Goal: Information Seeking & Learning: Learn about a topic

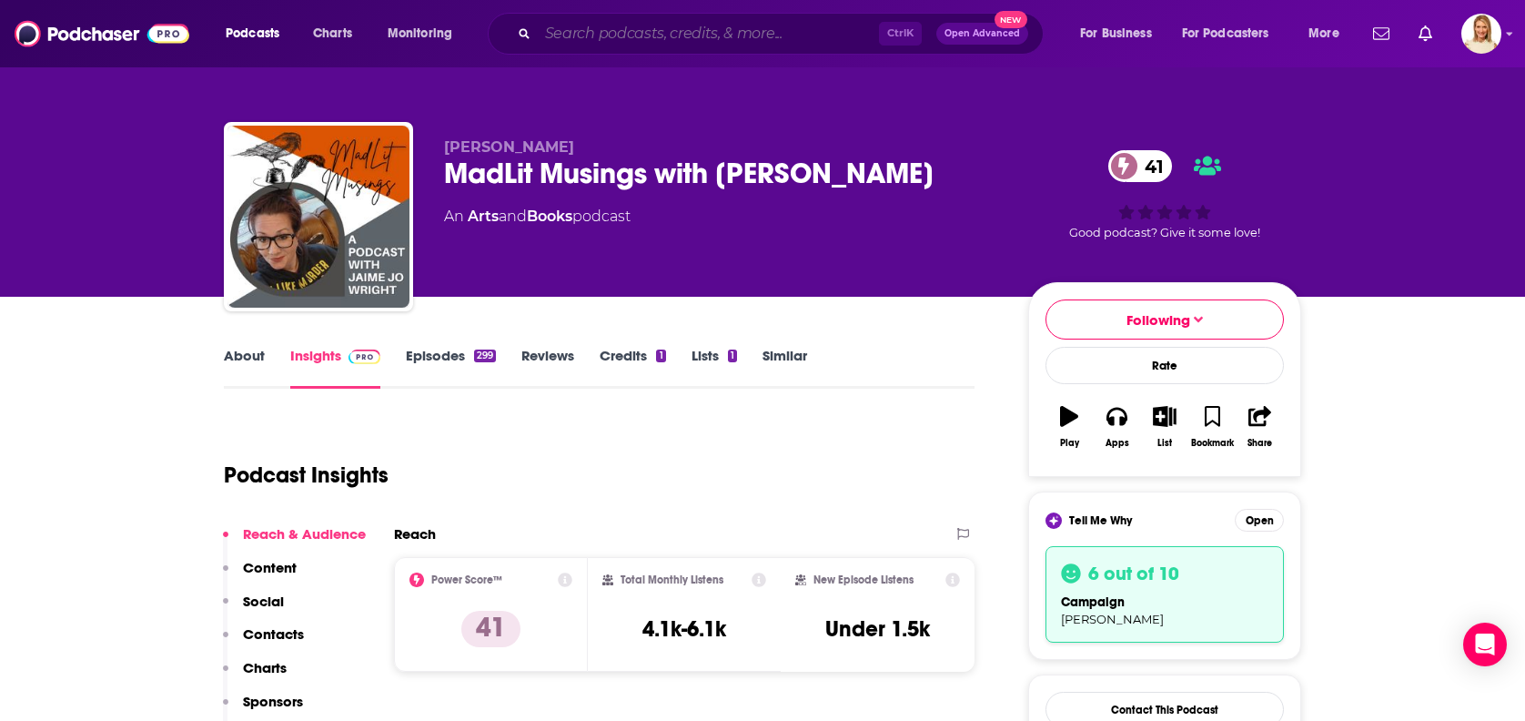
click at [633, 35] on input "Search podcasts, credits, & more..." at bounding box center [708, 33] width 341 height 29
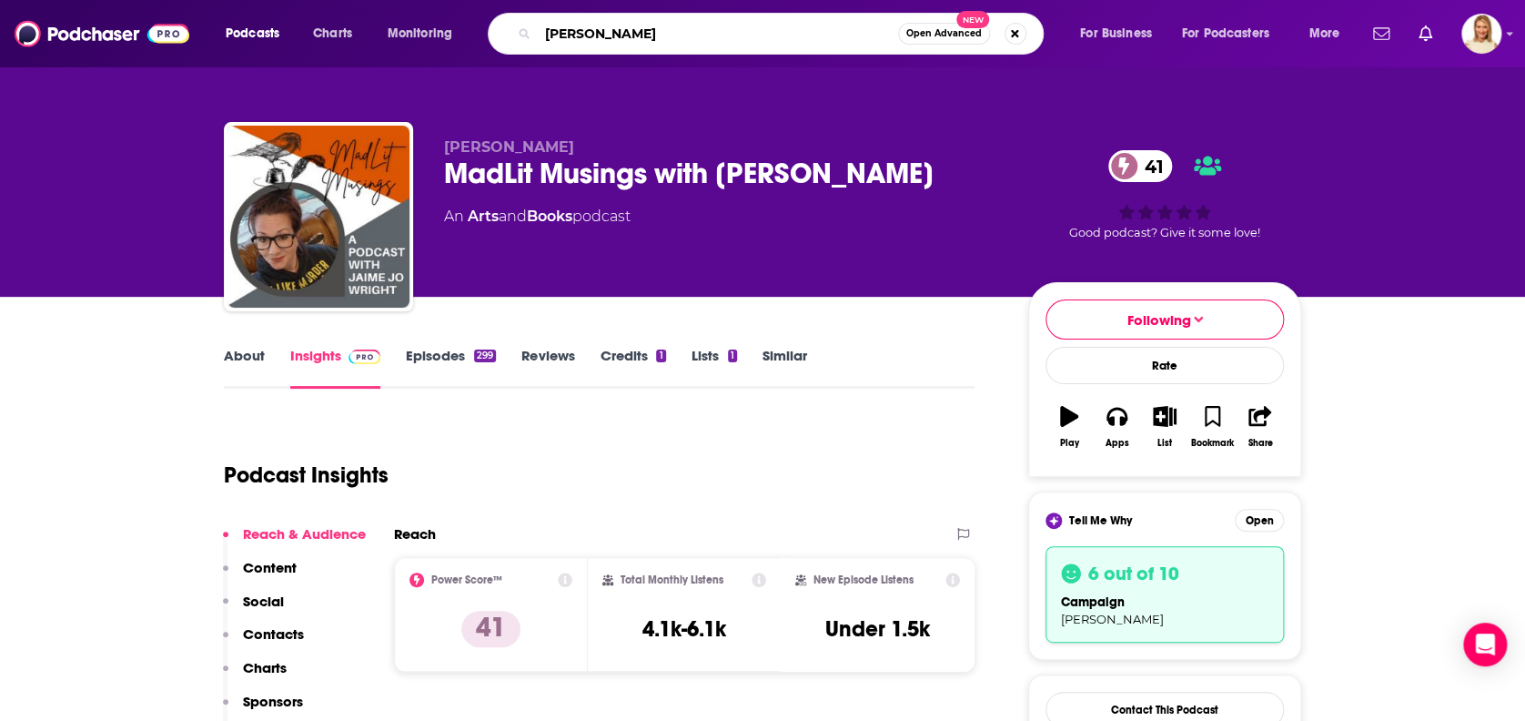
type input "[PERSON_NAME]"
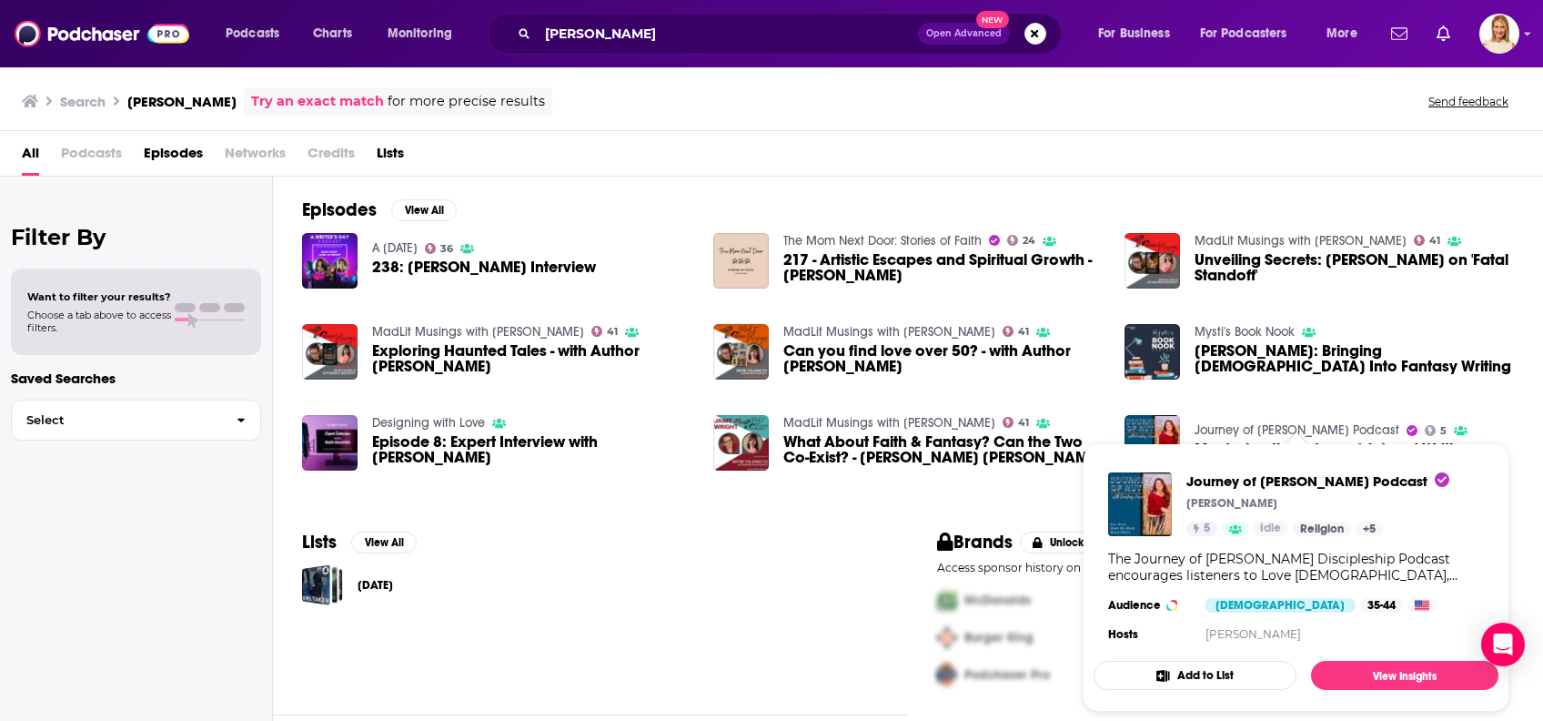
click at [1274, 429] on link "Journey of [PERSON_NAME] Podcast" at bounding box center [1297, 429] width 205 height 15
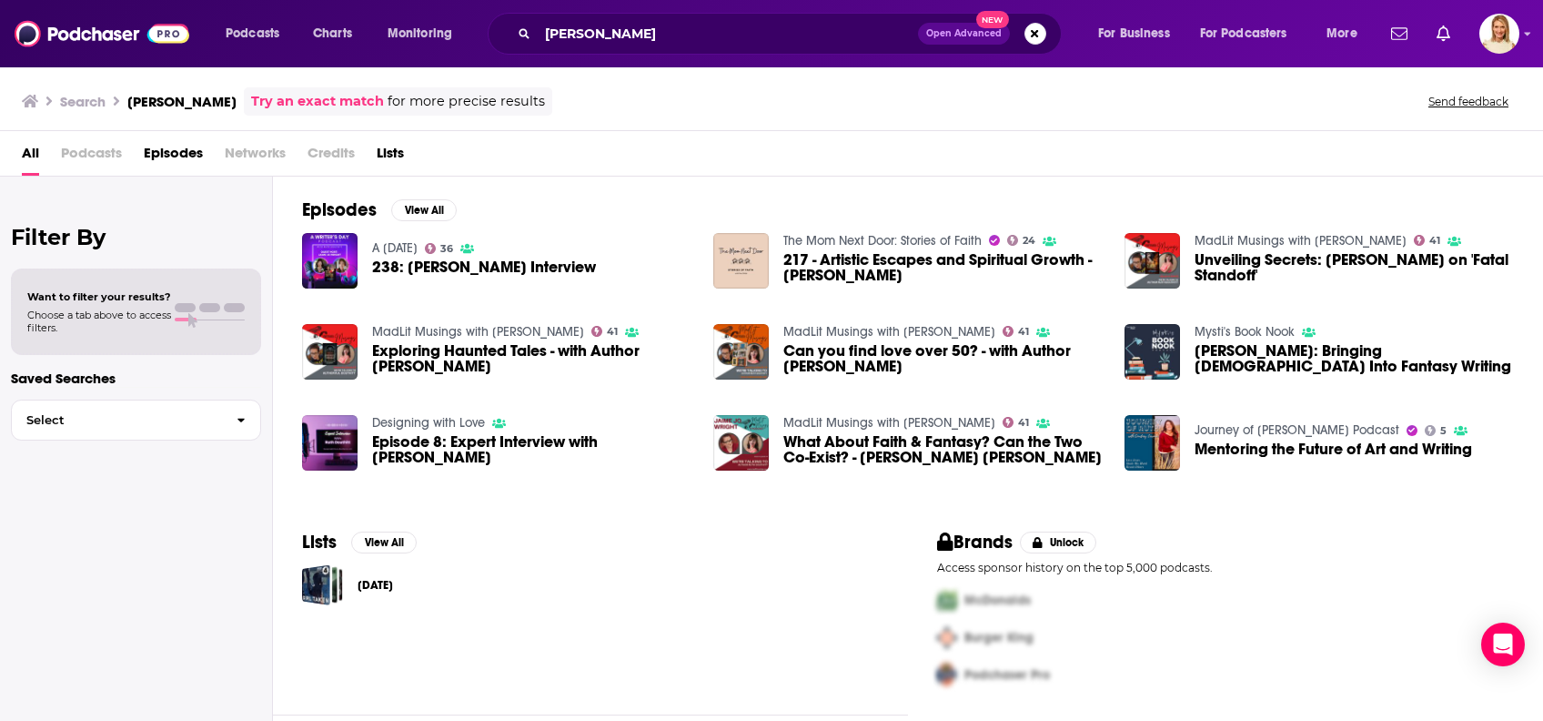
click at [479, 259] on span "238: [PERSON_NAME] Interview" at bounding box center [484, 266] width 224 height 15
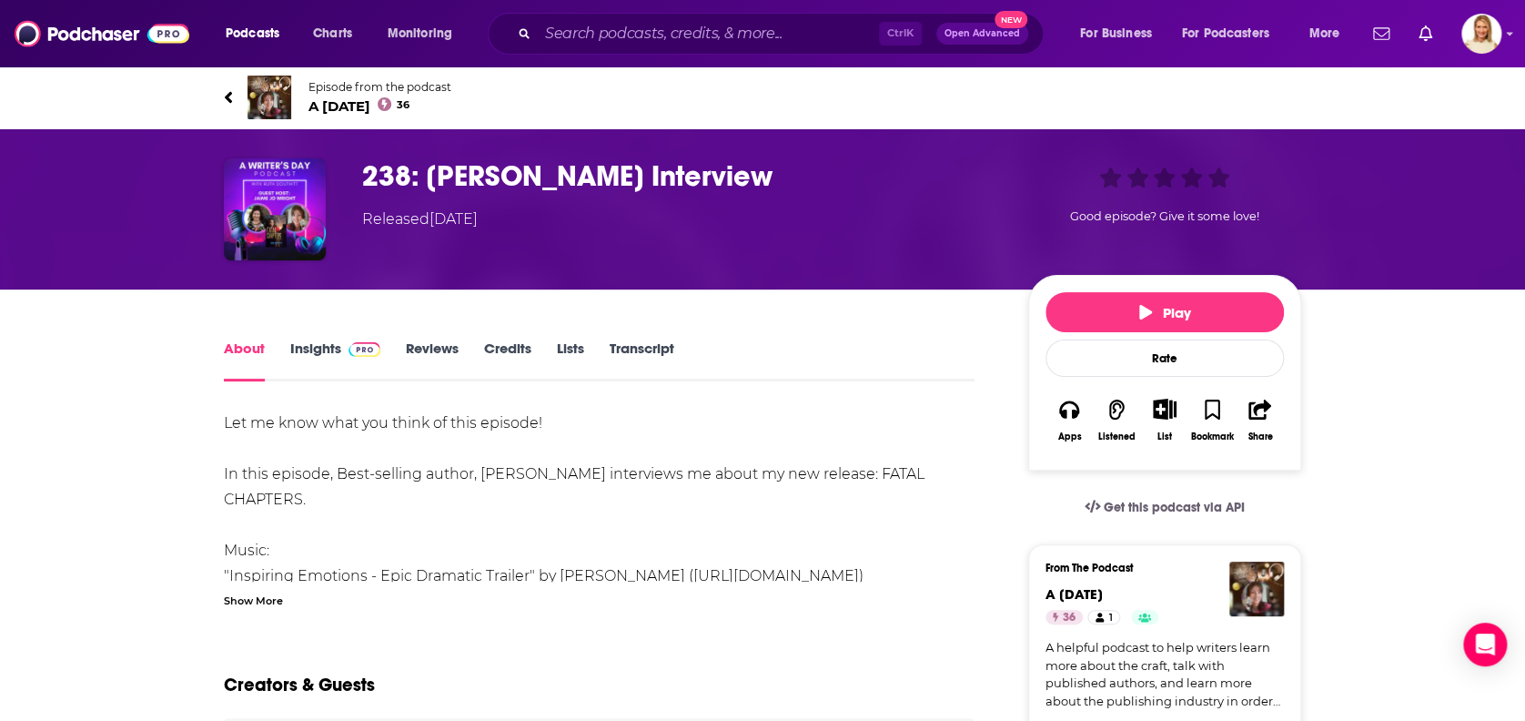
click at [273, 596] on div "Show More" at bounding box center [253, 598] width 59 height 17
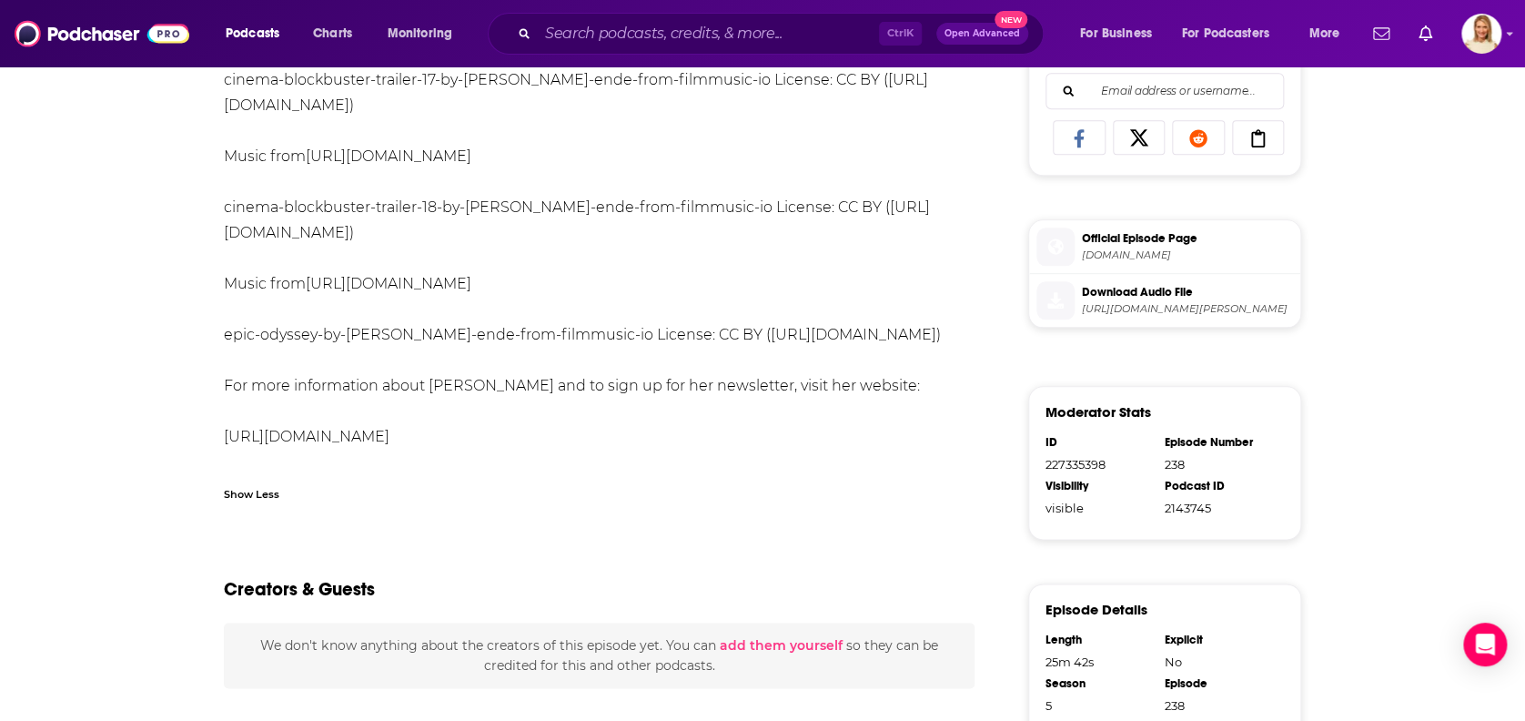
scroll to position [849, 0]
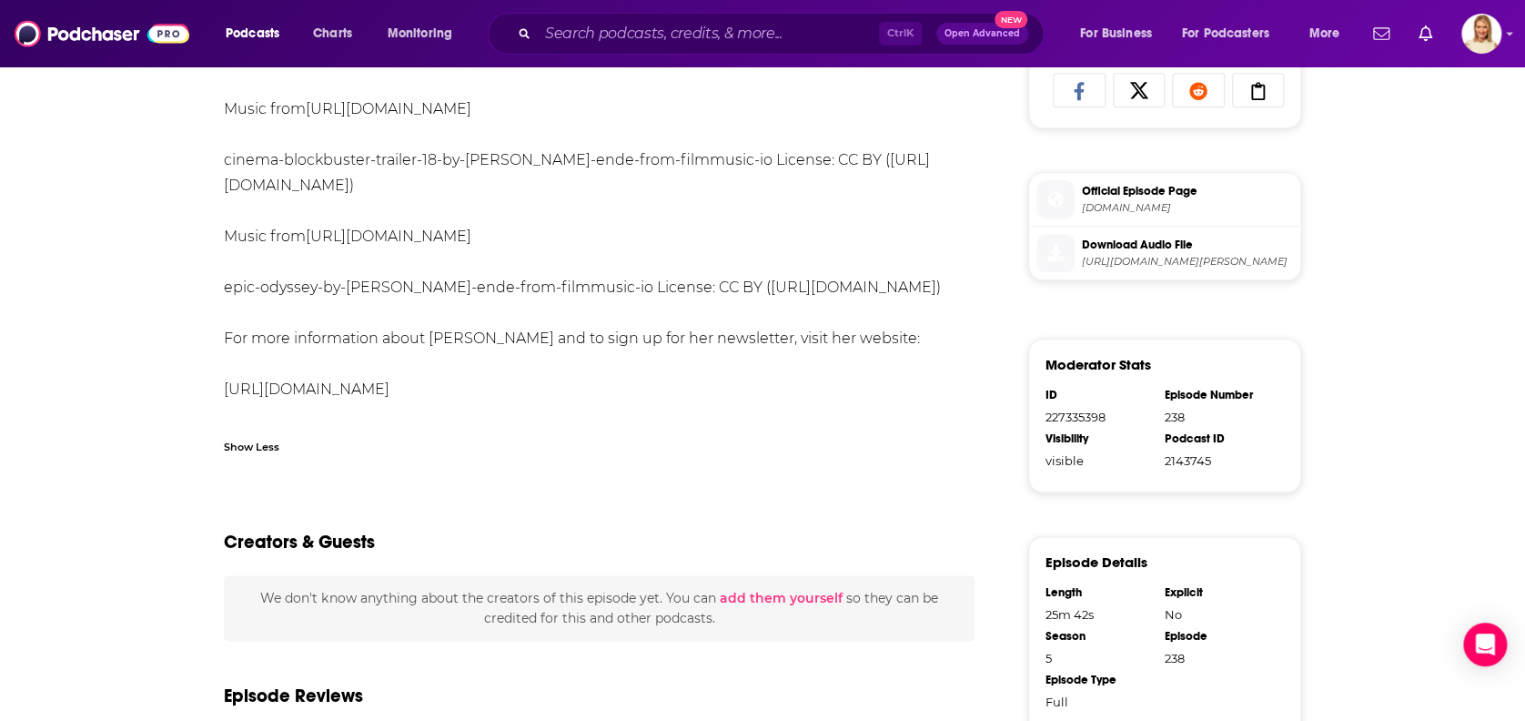
click at [371, 398] on link "[URL][DOMAIN_NAME]" at bounding box center [307, 388] width 166 height 17
click at [674, 39] on input "Search podcasts, credits, & more..." at bounding box center [708, 33] width 341 height 29
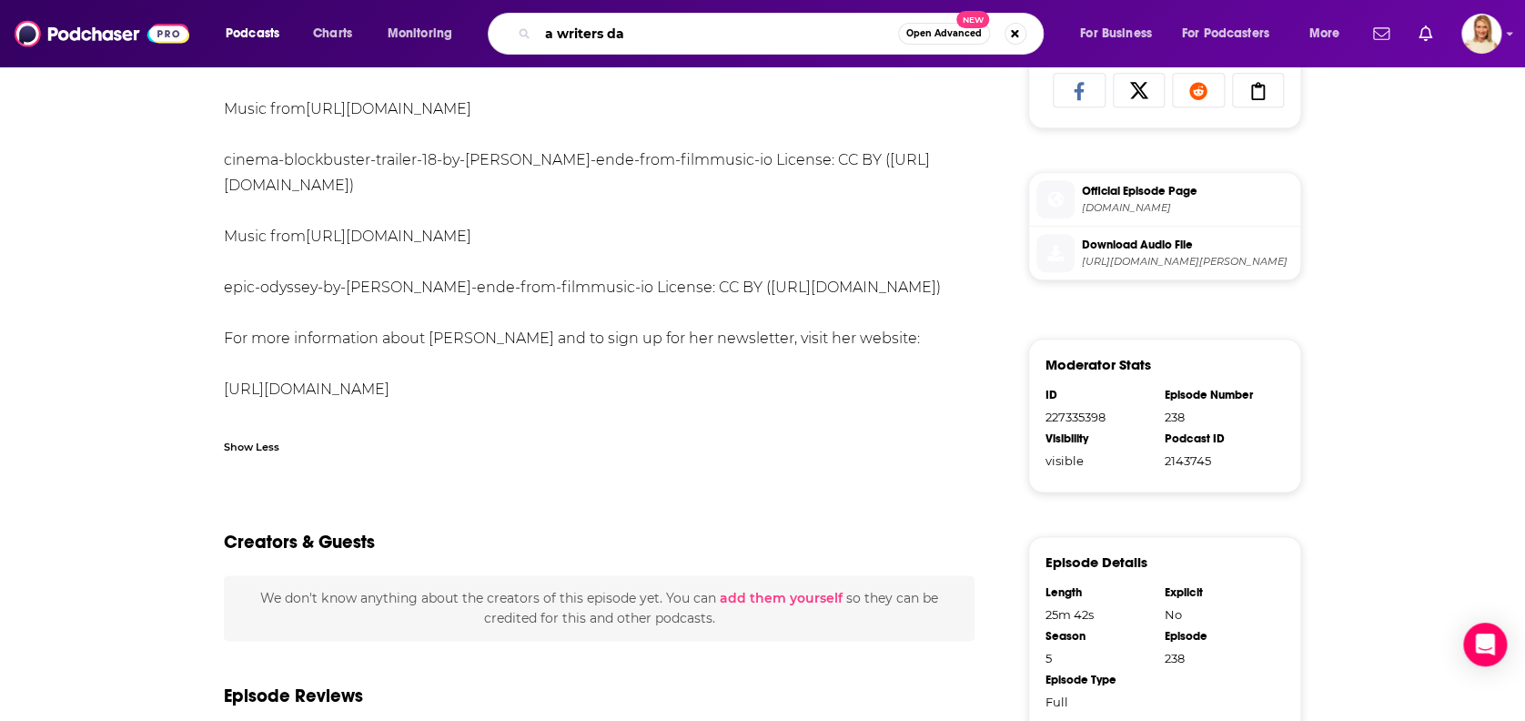
type input "a writers day"
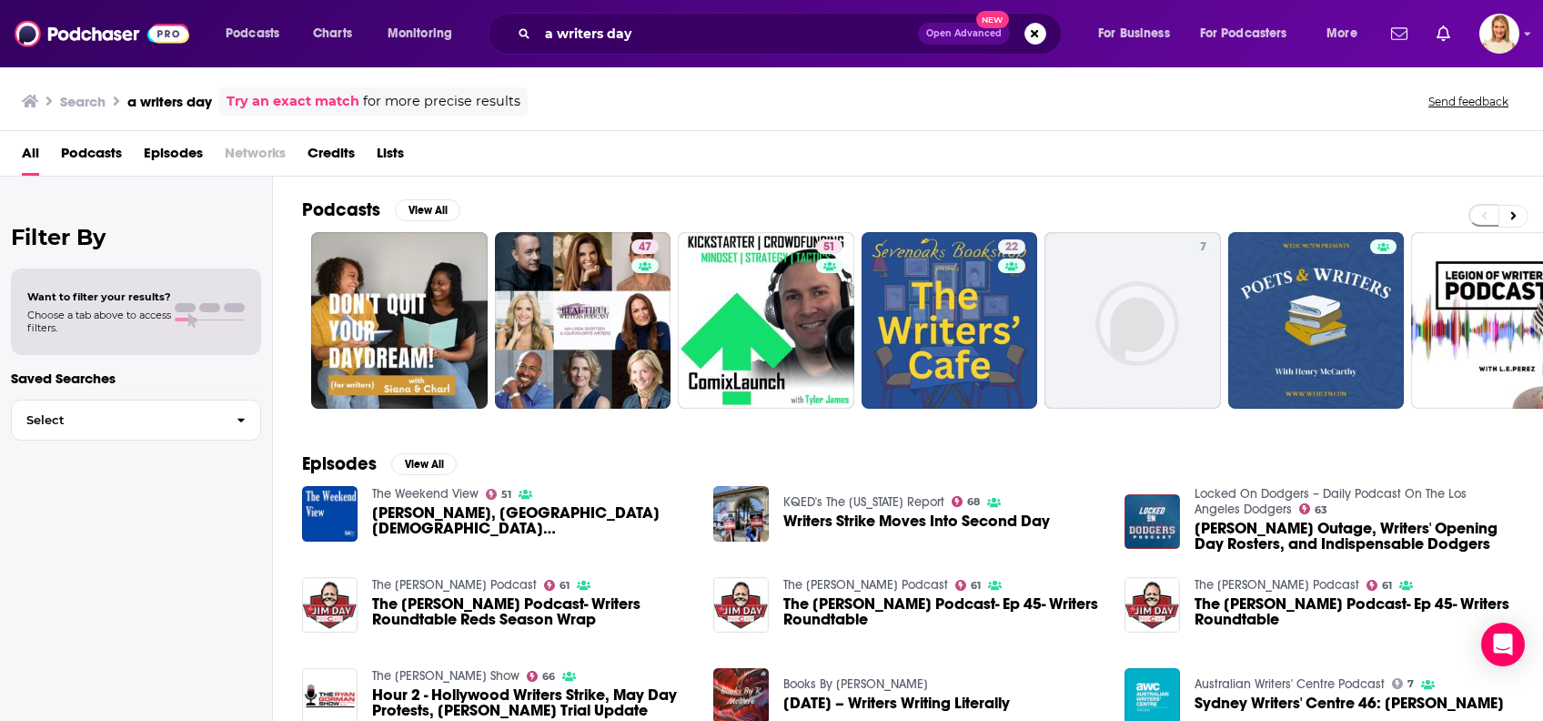
click at [94, 148] on span "Podcasts" at bounding box center [91, 156] width 61 height 37
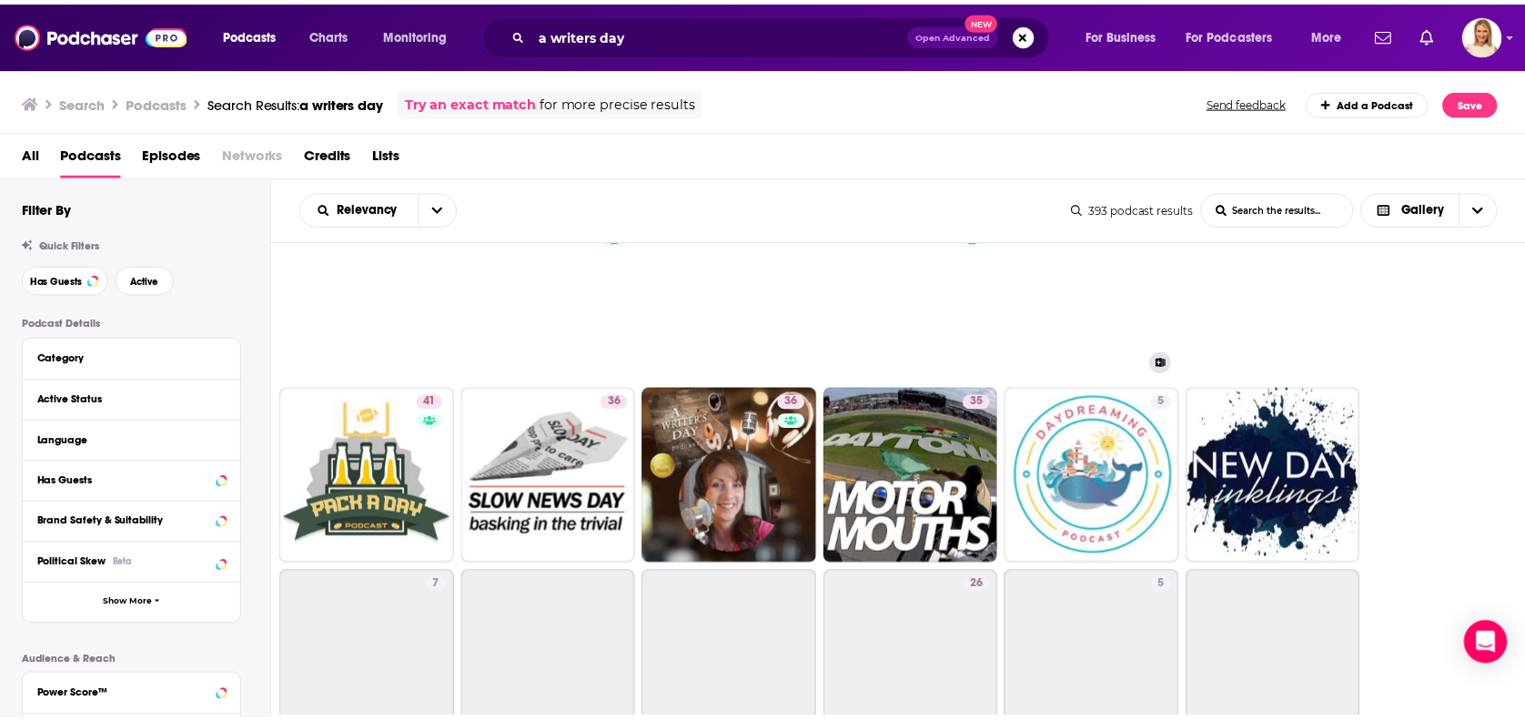
scroll to position [485, 0]
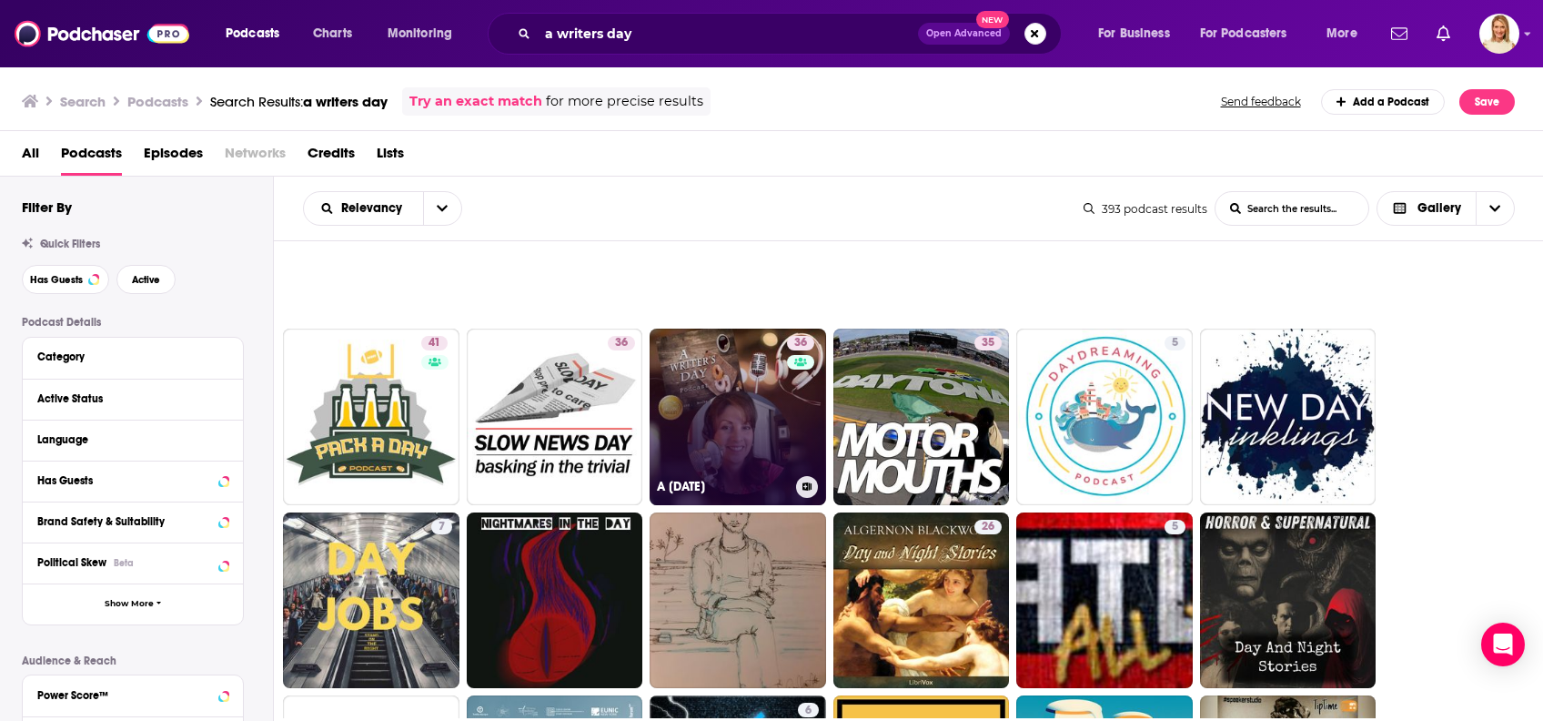
click at [772, 401] on link "36 A [DATE]" at bounding box center [738, 416] width 177 height 177
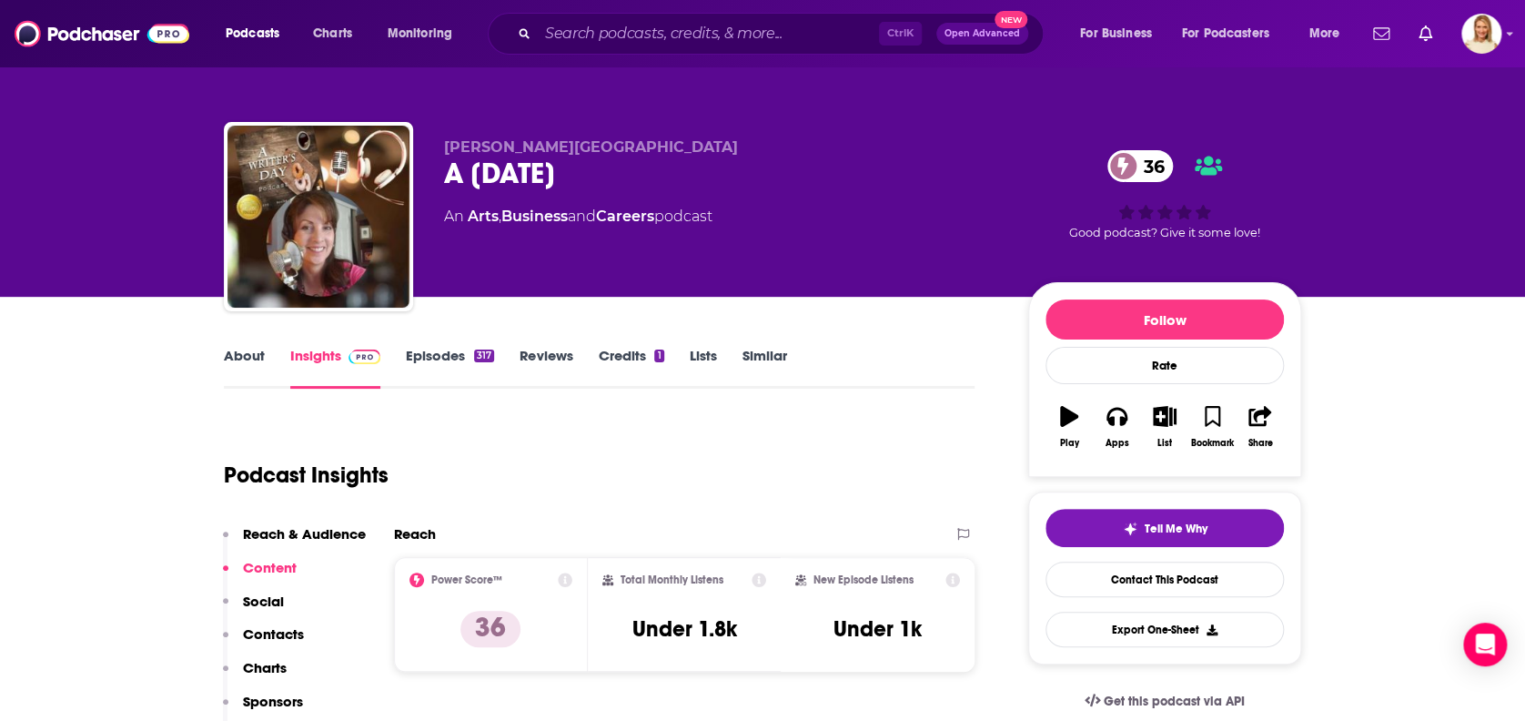
click at [251, 359] on link "About" at bounding box center [244, 368] width 41 height 42
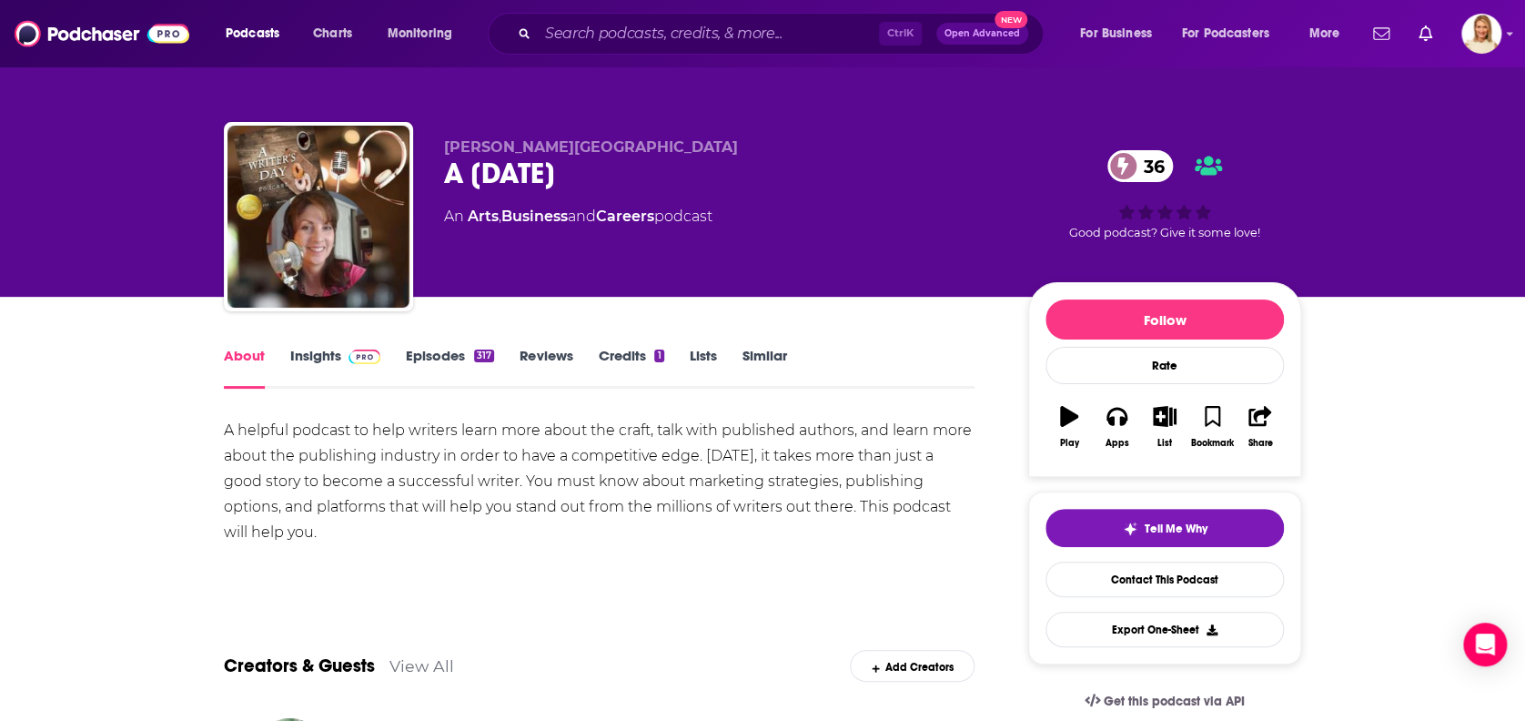
click at [314, 355] on link "Insights" at bounding box center [335, 368] width 90 height 42
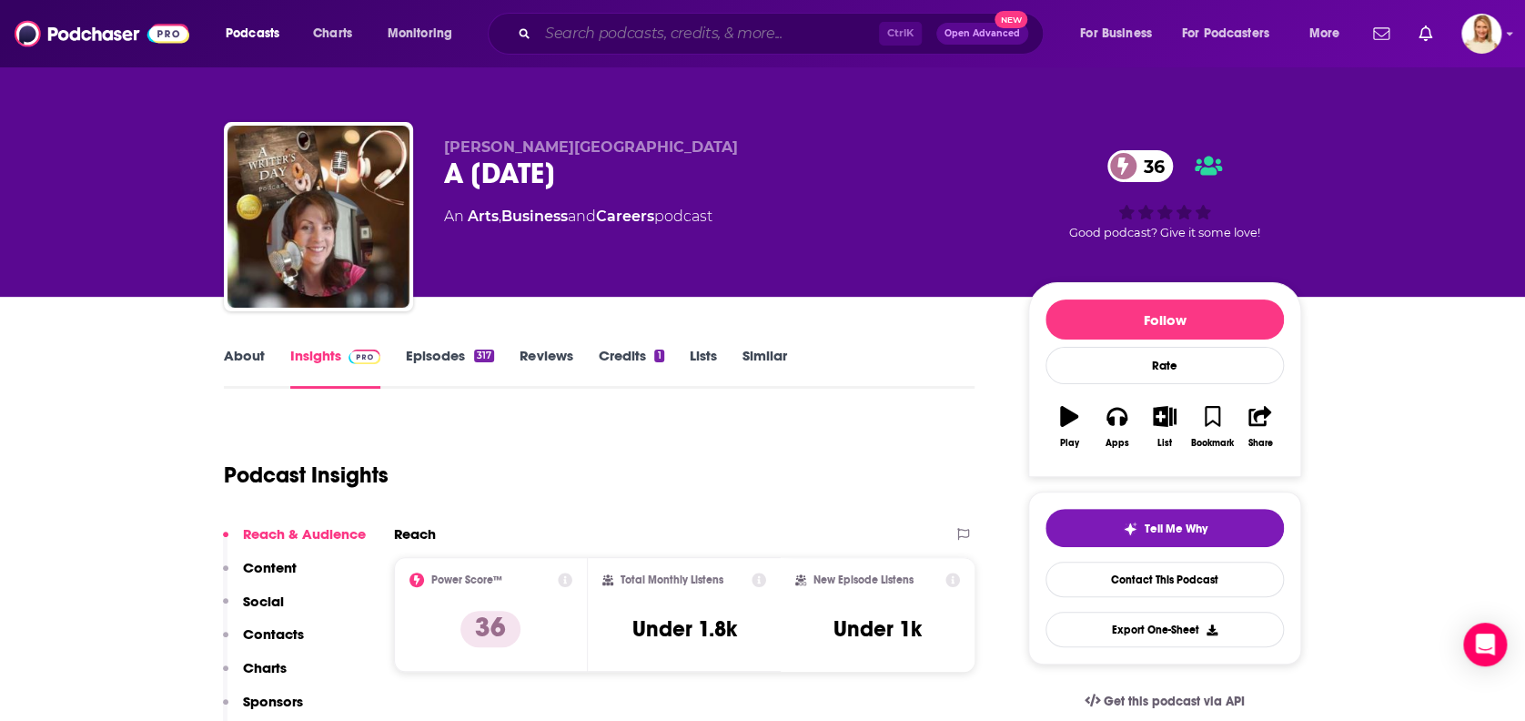
click at [683, 45] on input "Search podcasts, credits, & more..." at bounding box center [708, 33] width 341 height 29
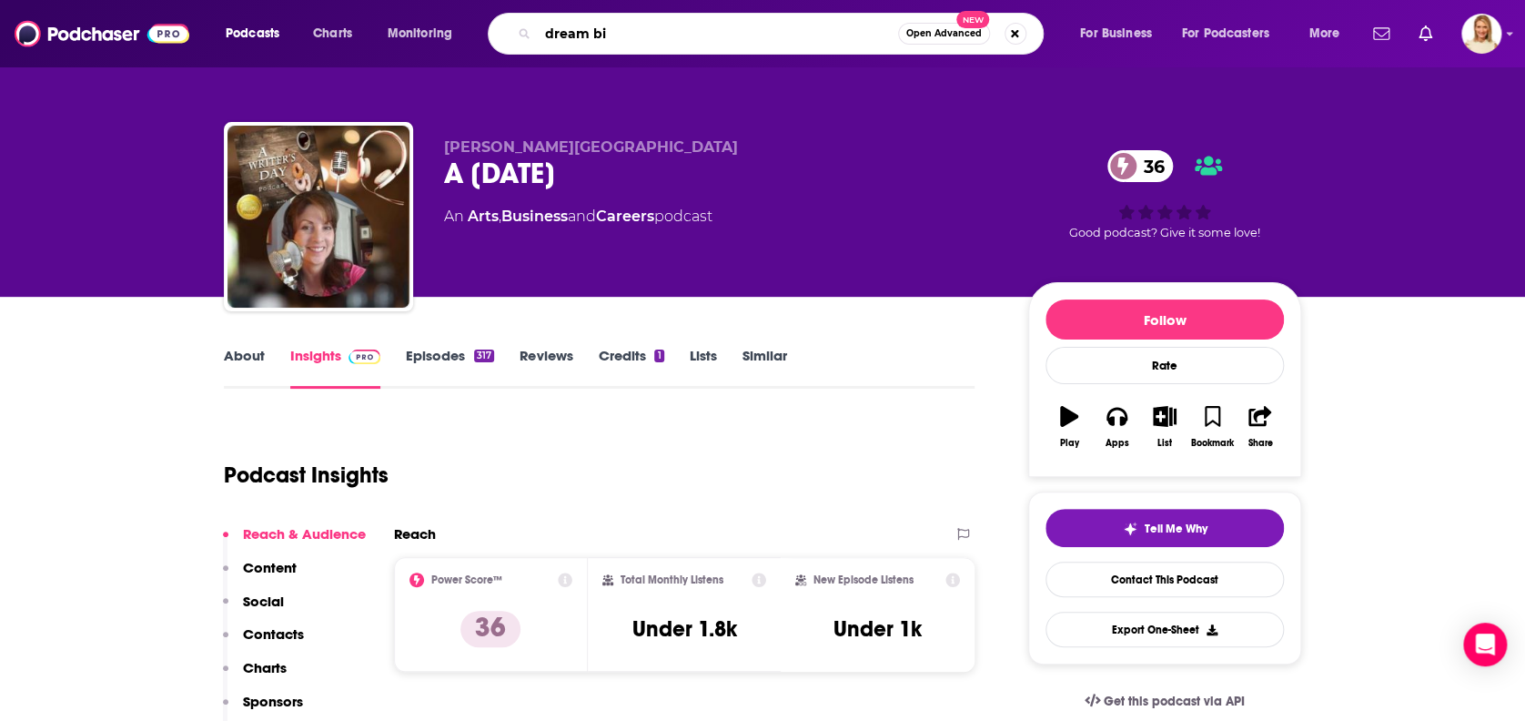
type input "dream big"
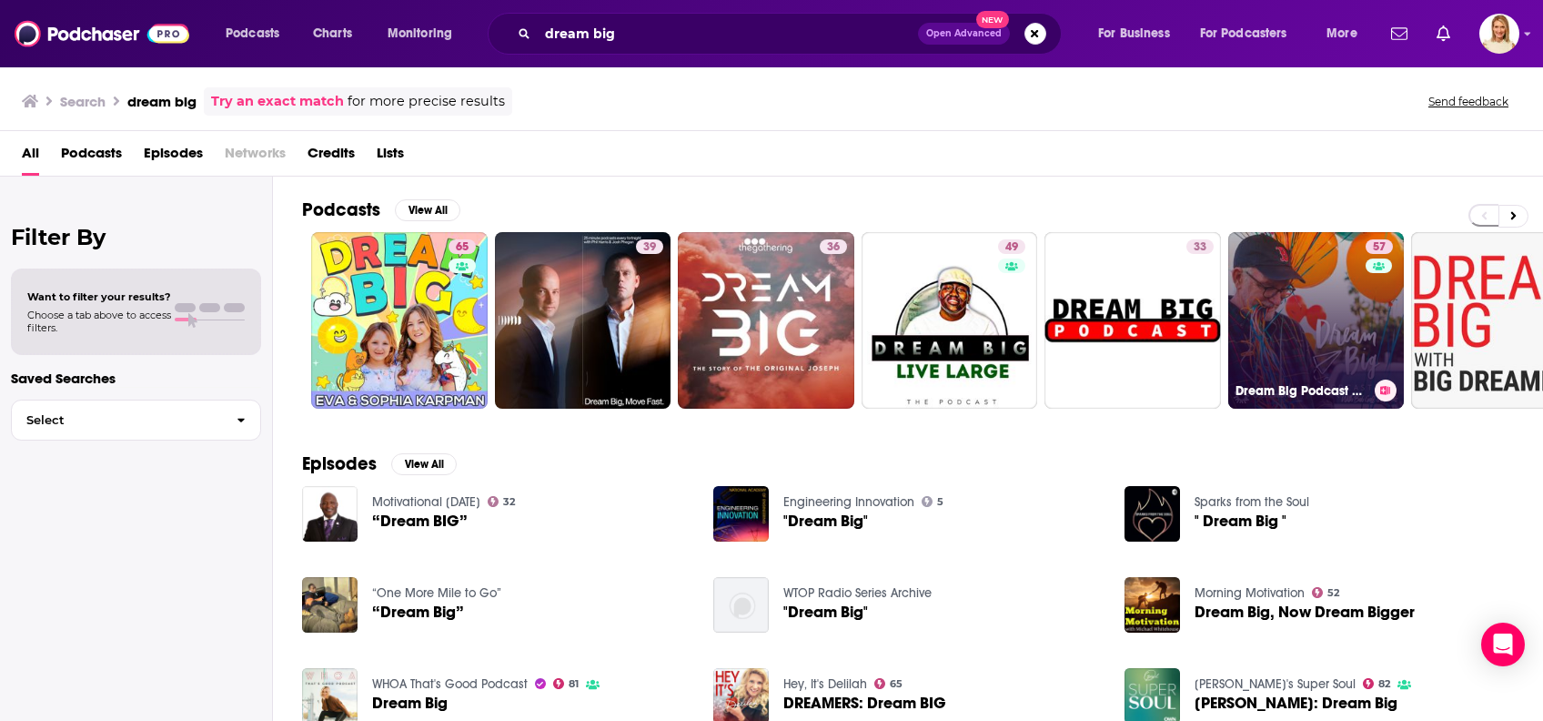
click at [1303, 334] on link "57 Dream Big Podcast with [PERSON_NAME] and Friends" at bounding box center [1316, 320] width 177 height 177
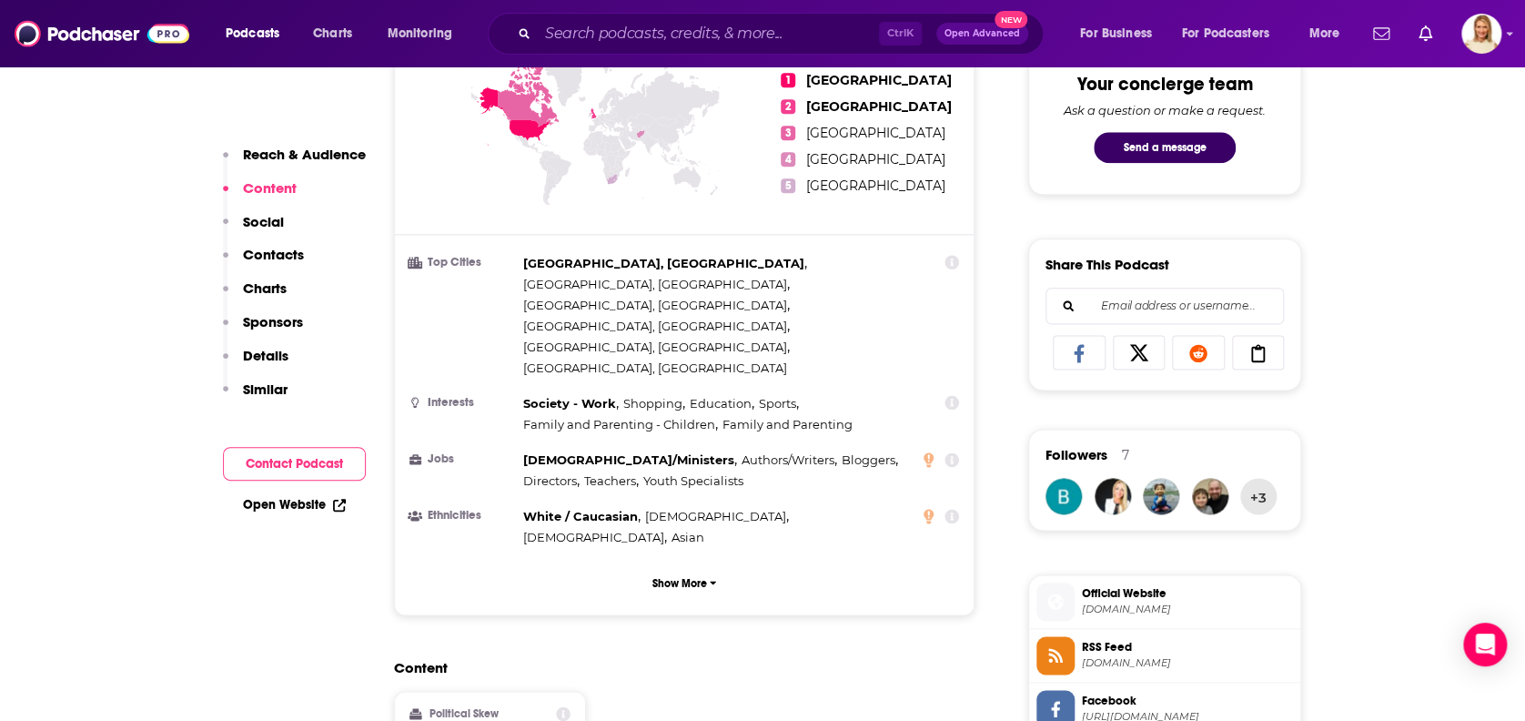
scroll to position [1213, 0]
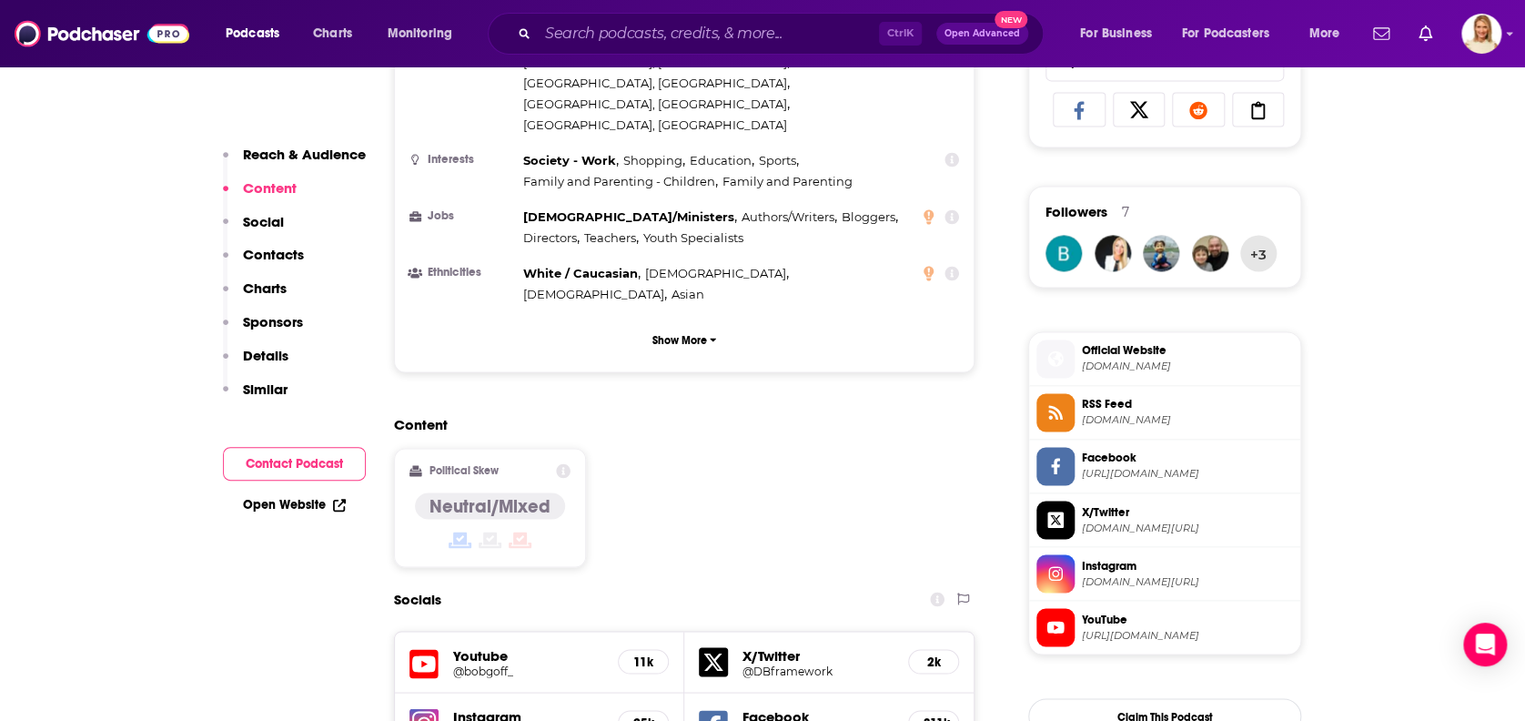
click at [345, 459] on button "Contact Podcast" at bounding box center [294, 464] width 143 height 34
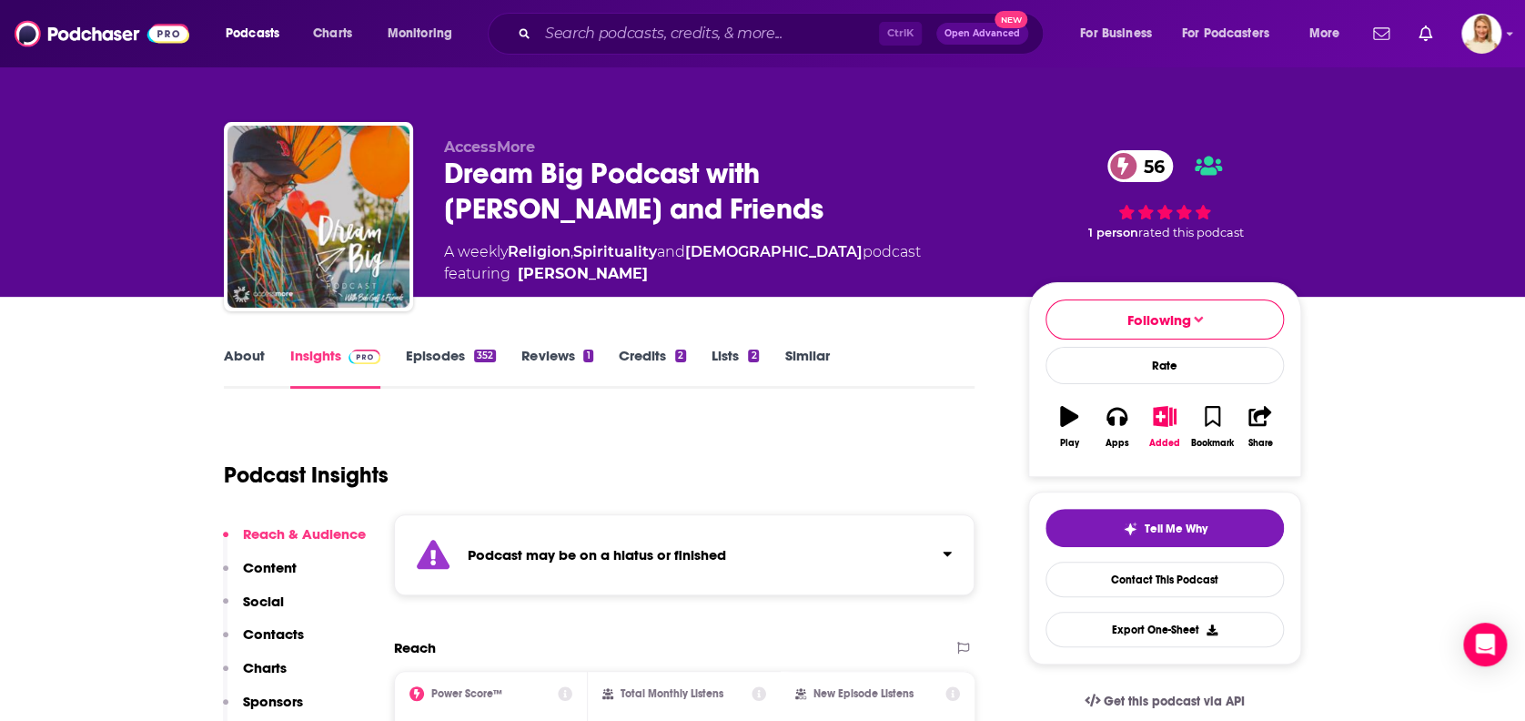
scroll to position [0, 0]
click at [257, 353] on link "About" at bounding box center [244, 368] width 41 height 42
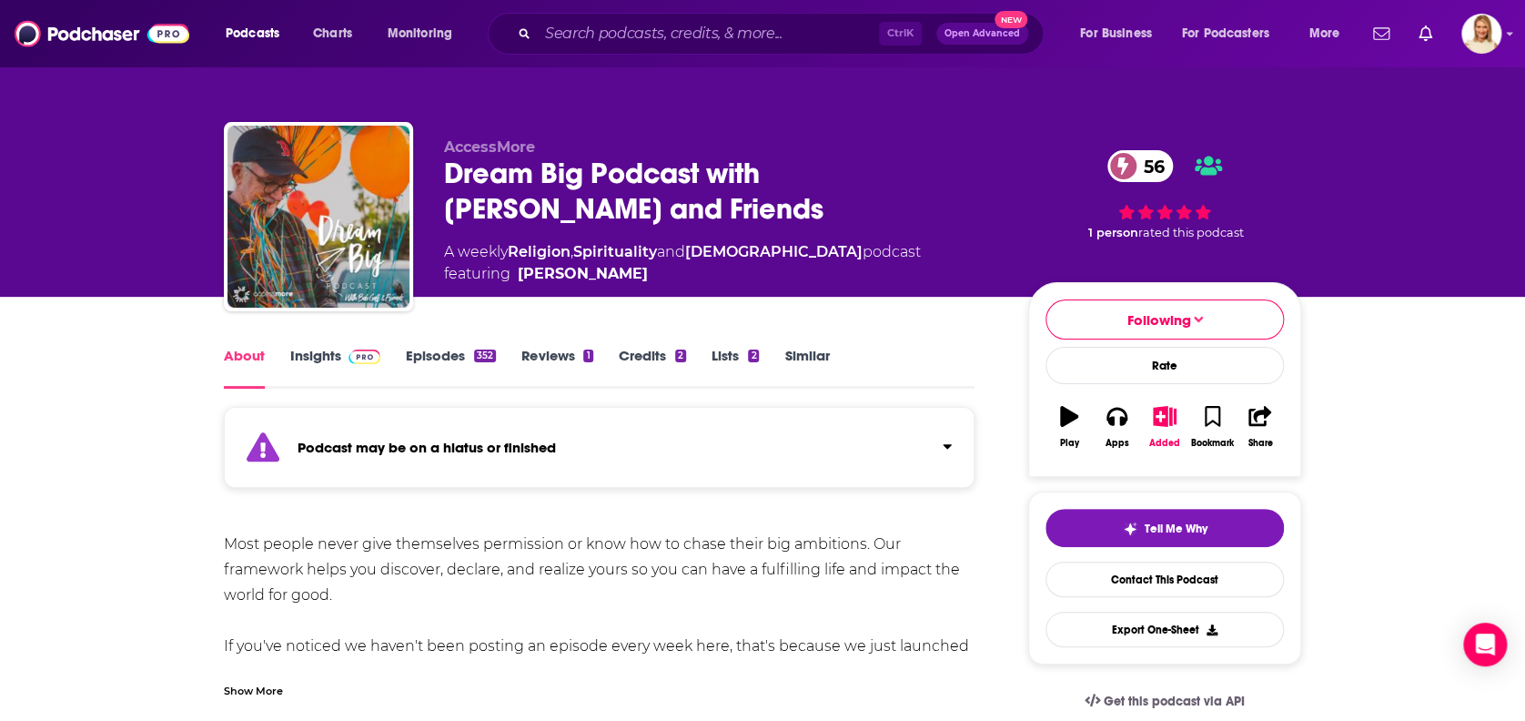
click at [311, 350] on link "Insights" at bounding box center [335, 368] width 90 height 42
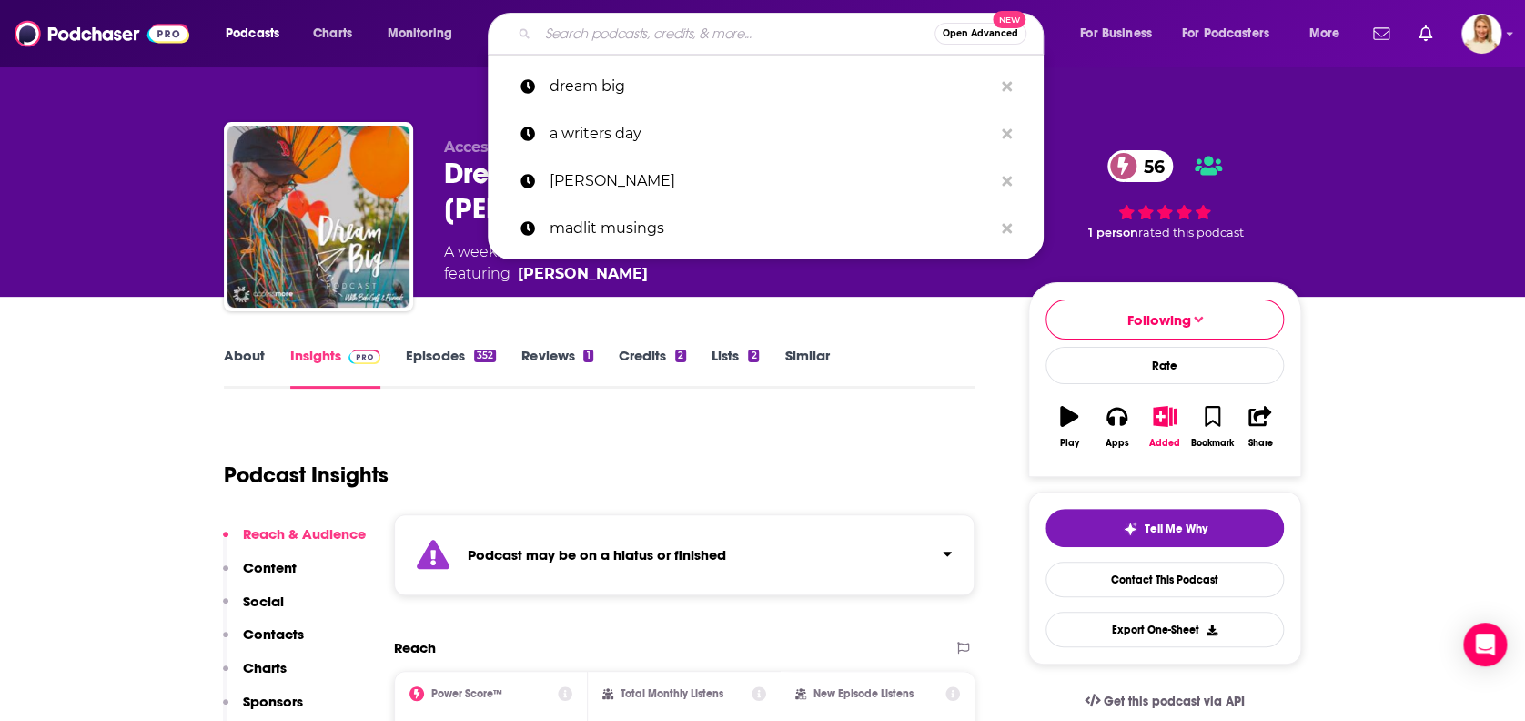
click at [691, 42] on input "Search podcasts, credits, & more..." at bounding box center [736, 33] width 397 height 29
